Goal: Task Accomplishment & Management: Complete application form

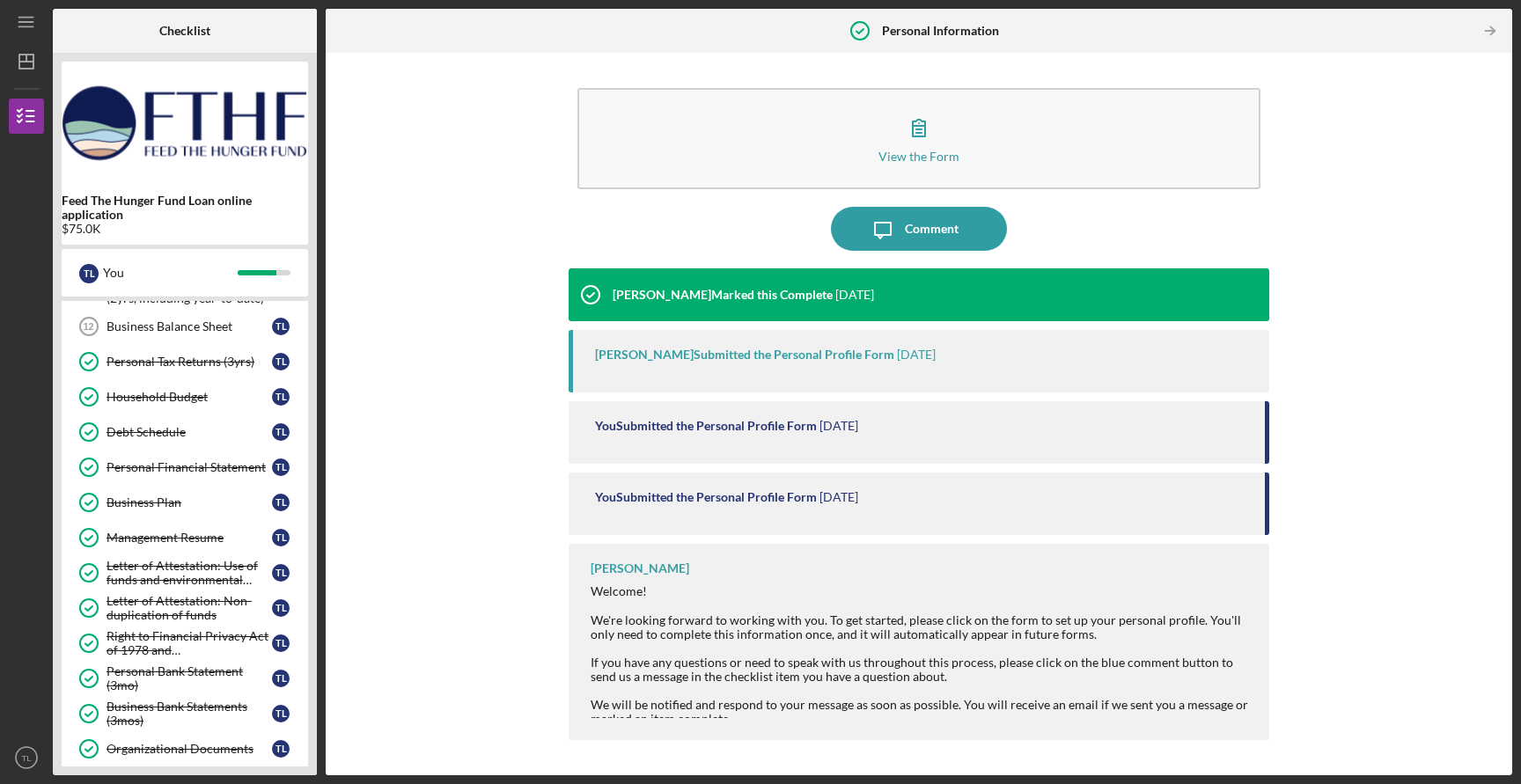
scroll to position [667, 0]
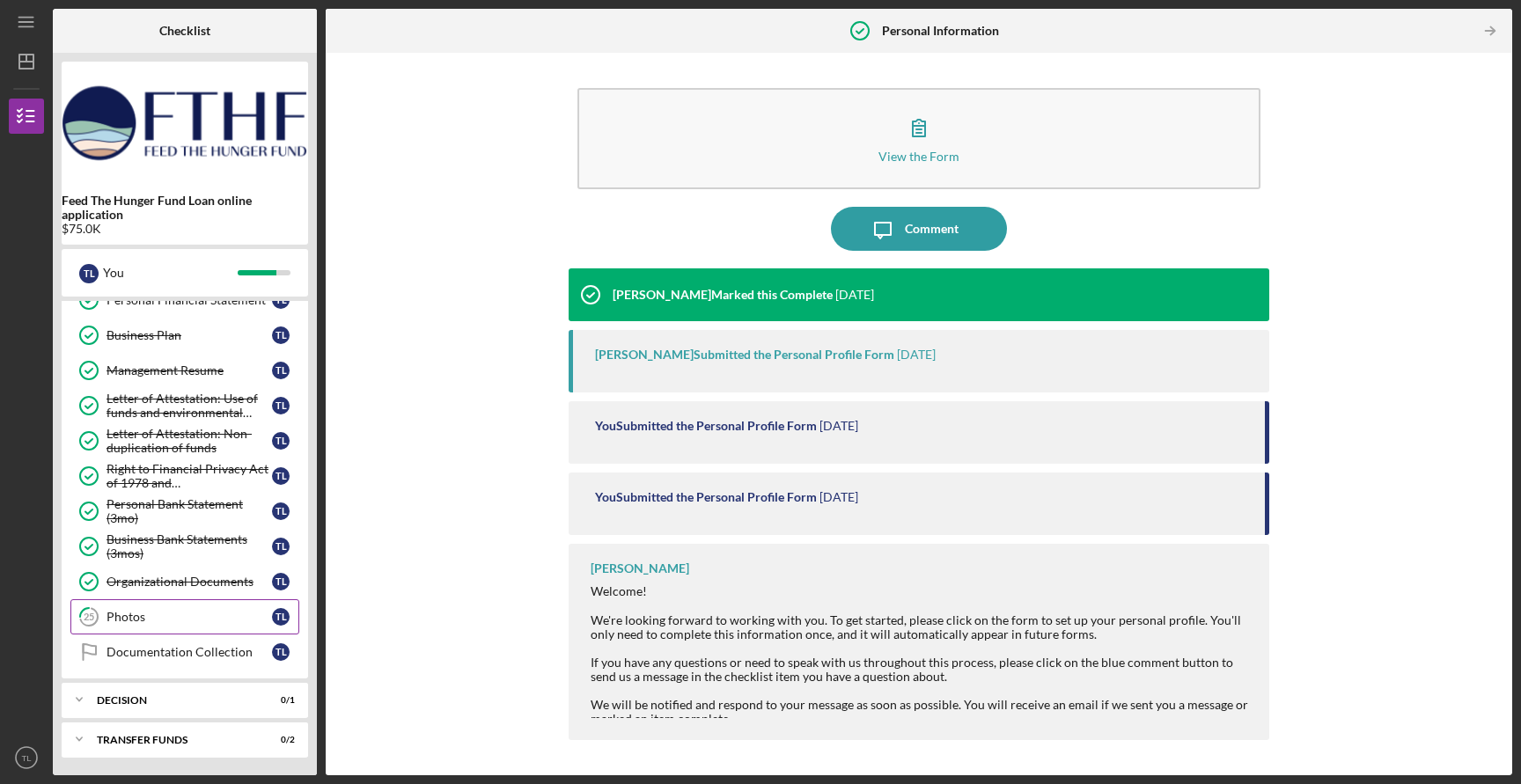
click at [132, 605] on link "25 Photos T L" at bounding box center [185, 617] width 229 height 35
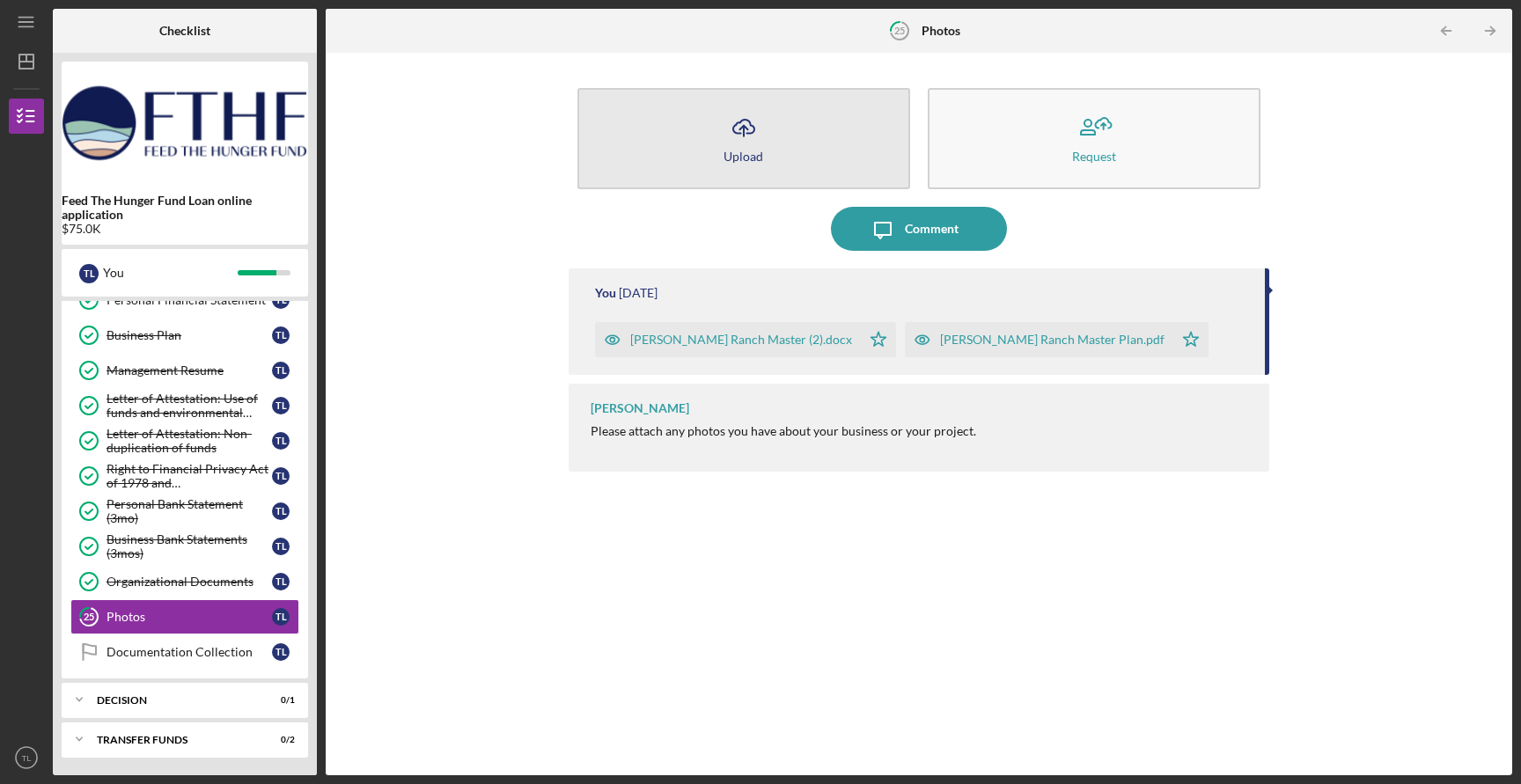
click at [746, 150] on div "Upload" at bounding box center [744, 155] width 39 height 13
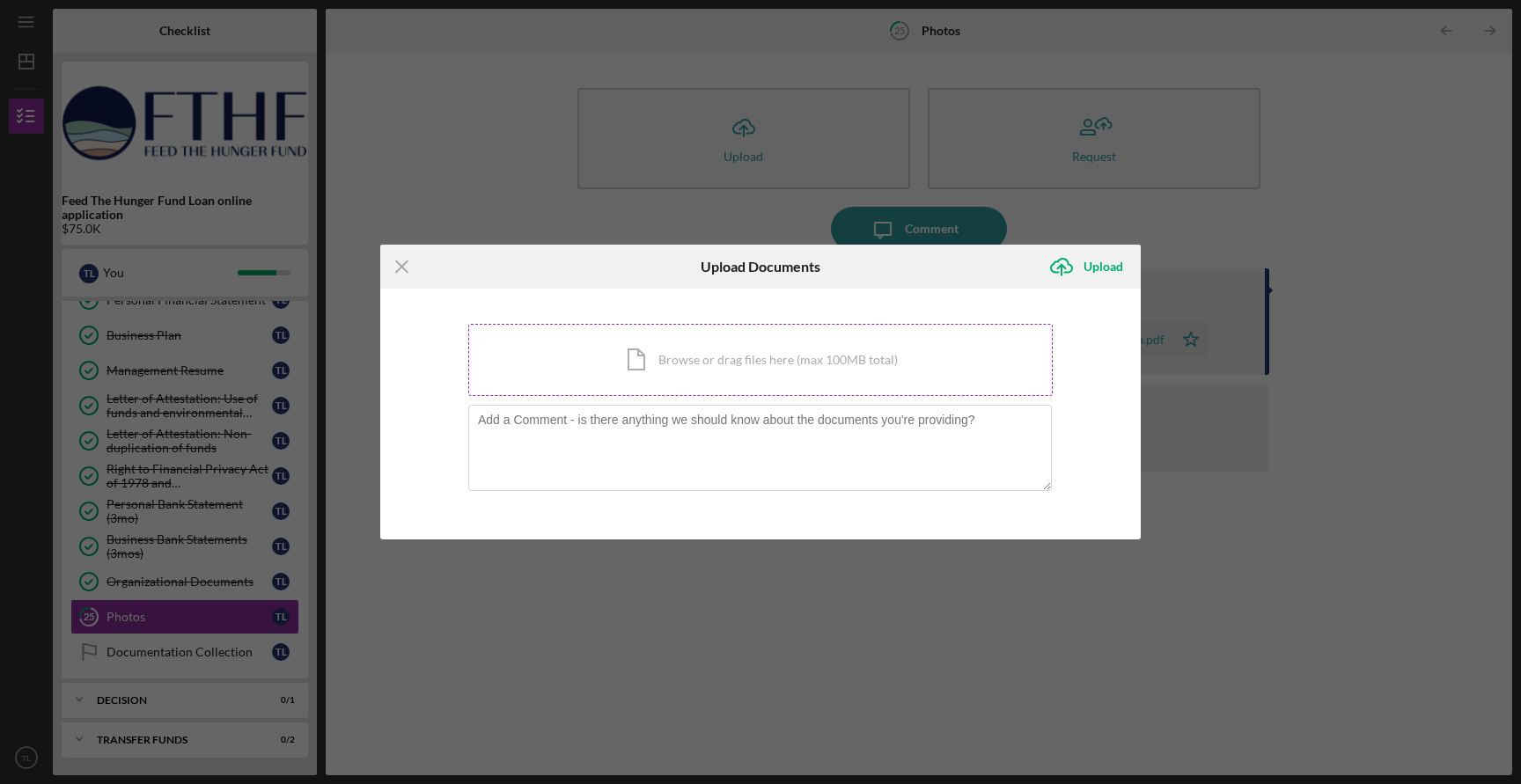
click at [760, 364] on div "Icon/Document Browse or drag files here (max 100MB total) Tap to choose files o…" at bounding box center [760, 360] width 585 height 72
click at [387, 256] on icon "Icon/Menu Close" at bounding box center [402, 266] width 44 height 44
